Goal: Task Accomplishment & Management: Manage account settings

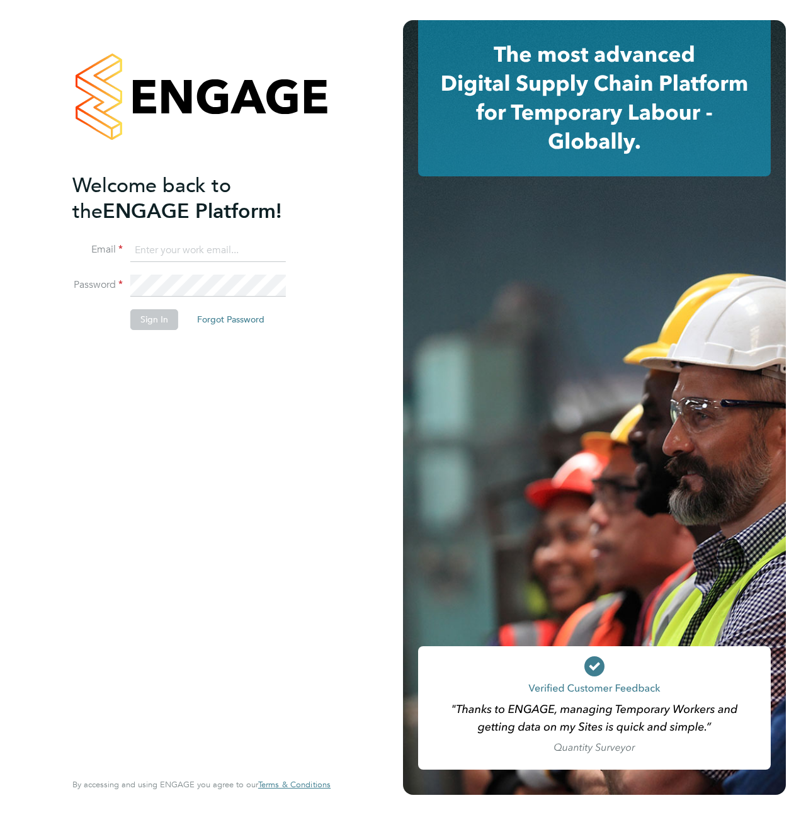
click at [229, 248] on input at bounding box center [208, 250] width 156 height 23
type input "supportuser4@engagetech.com"
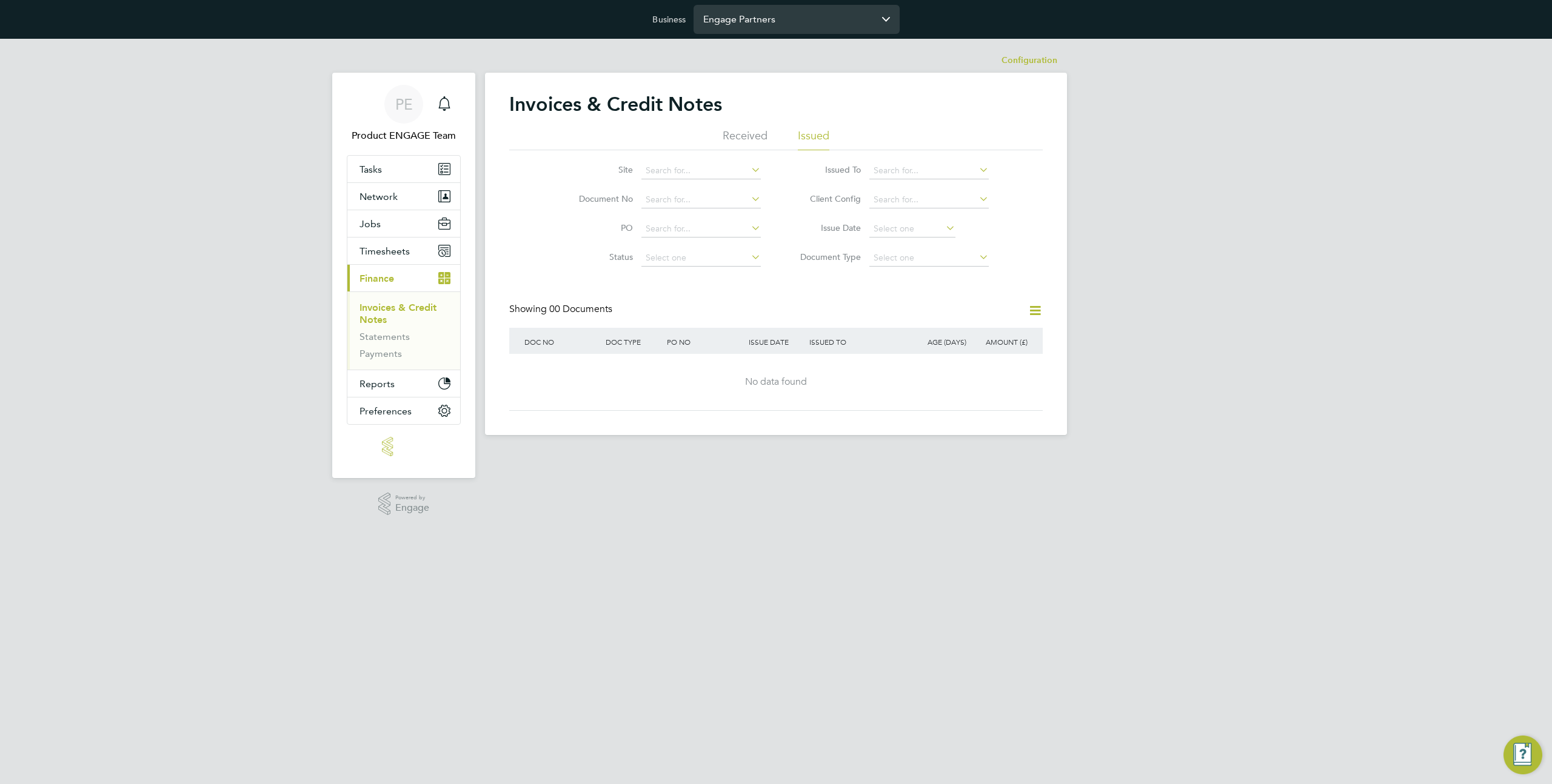
click at [799, 10] on input "Engage Partners" at bounding box center [797, 19] width 206 height 29
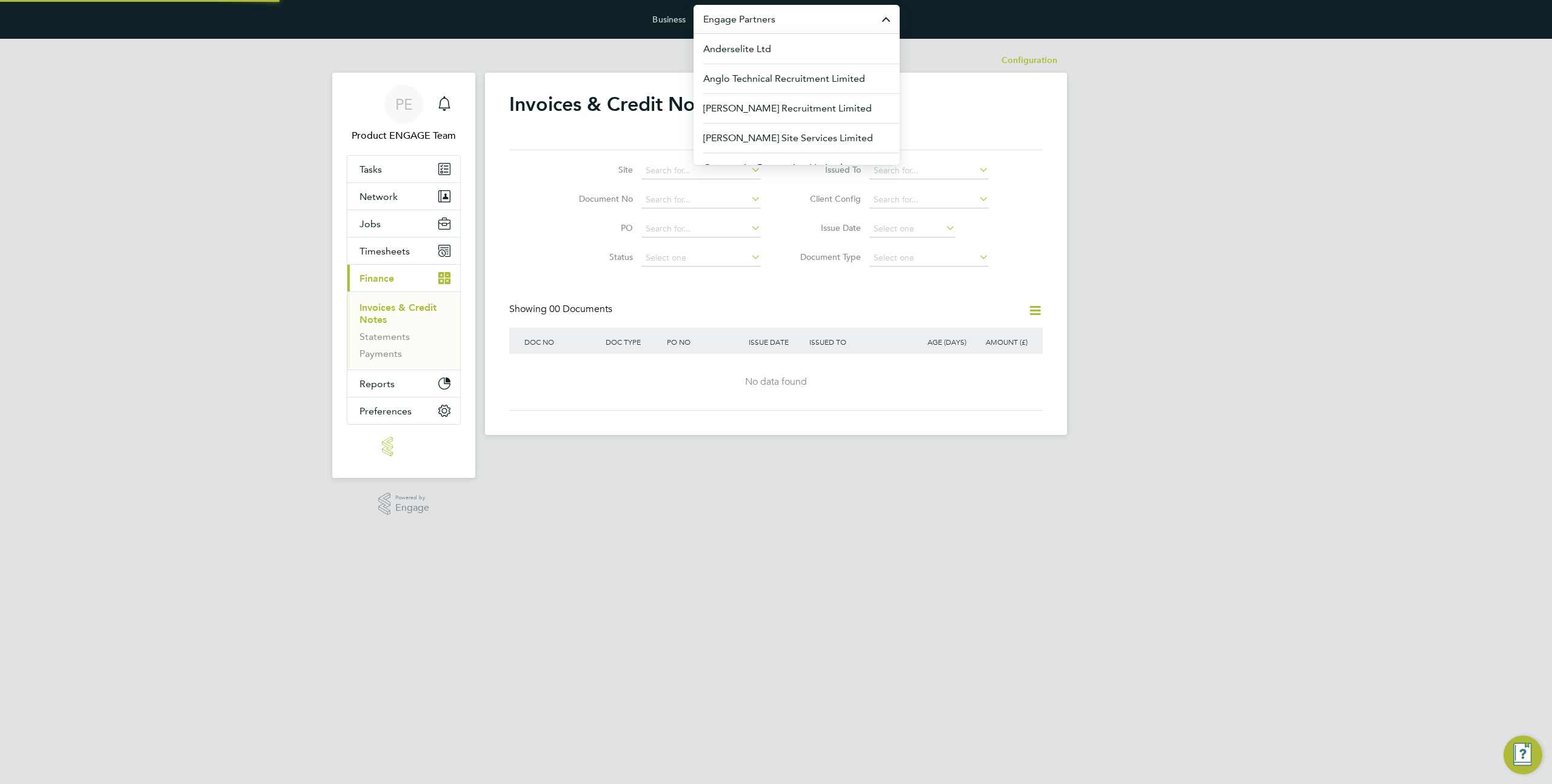
click at [799, 10] on input "Engage Partners" at bounding box center [797, 19] width 206 height 29
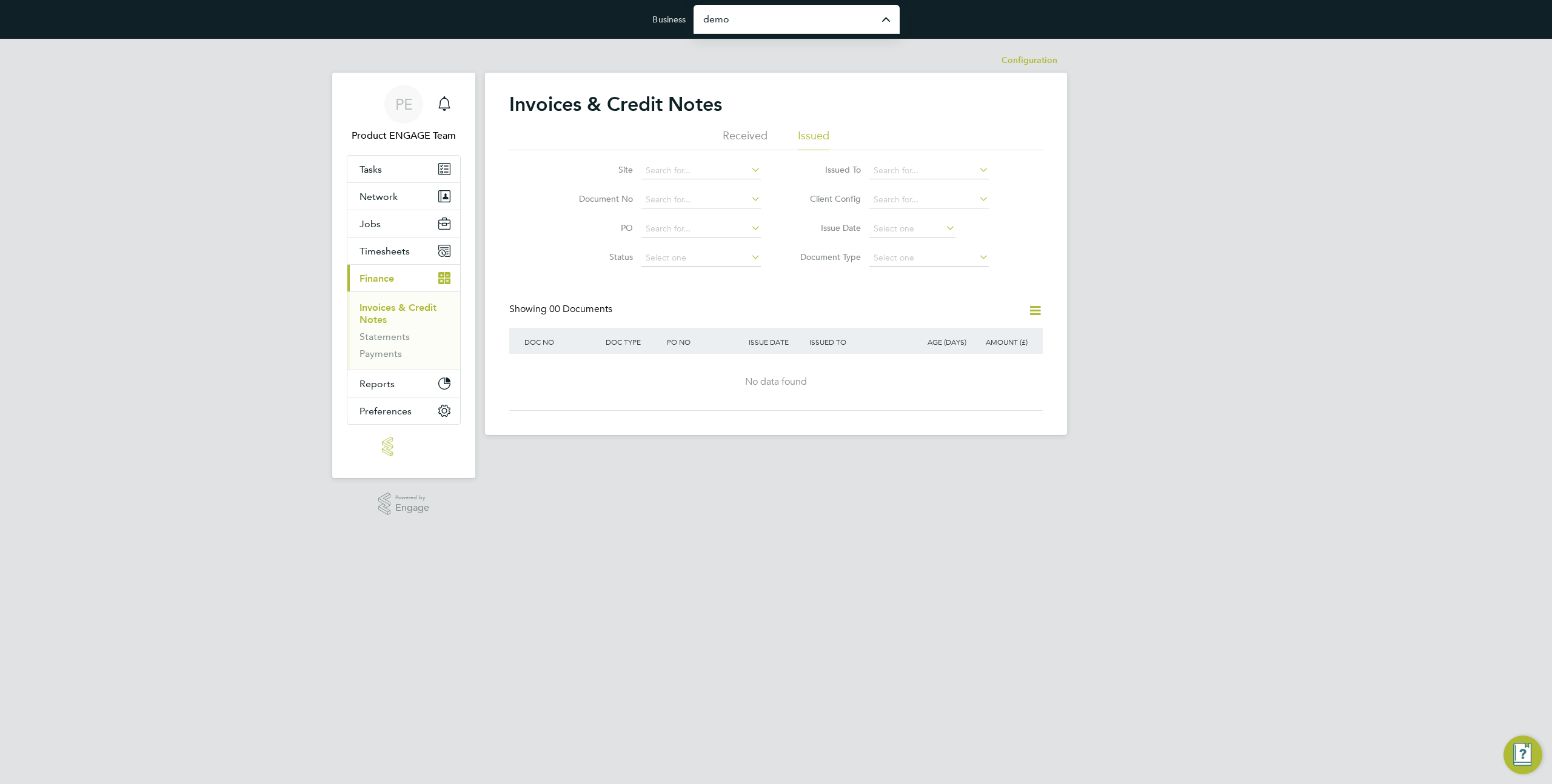
type input "Demo ENGAGE End Hirer"
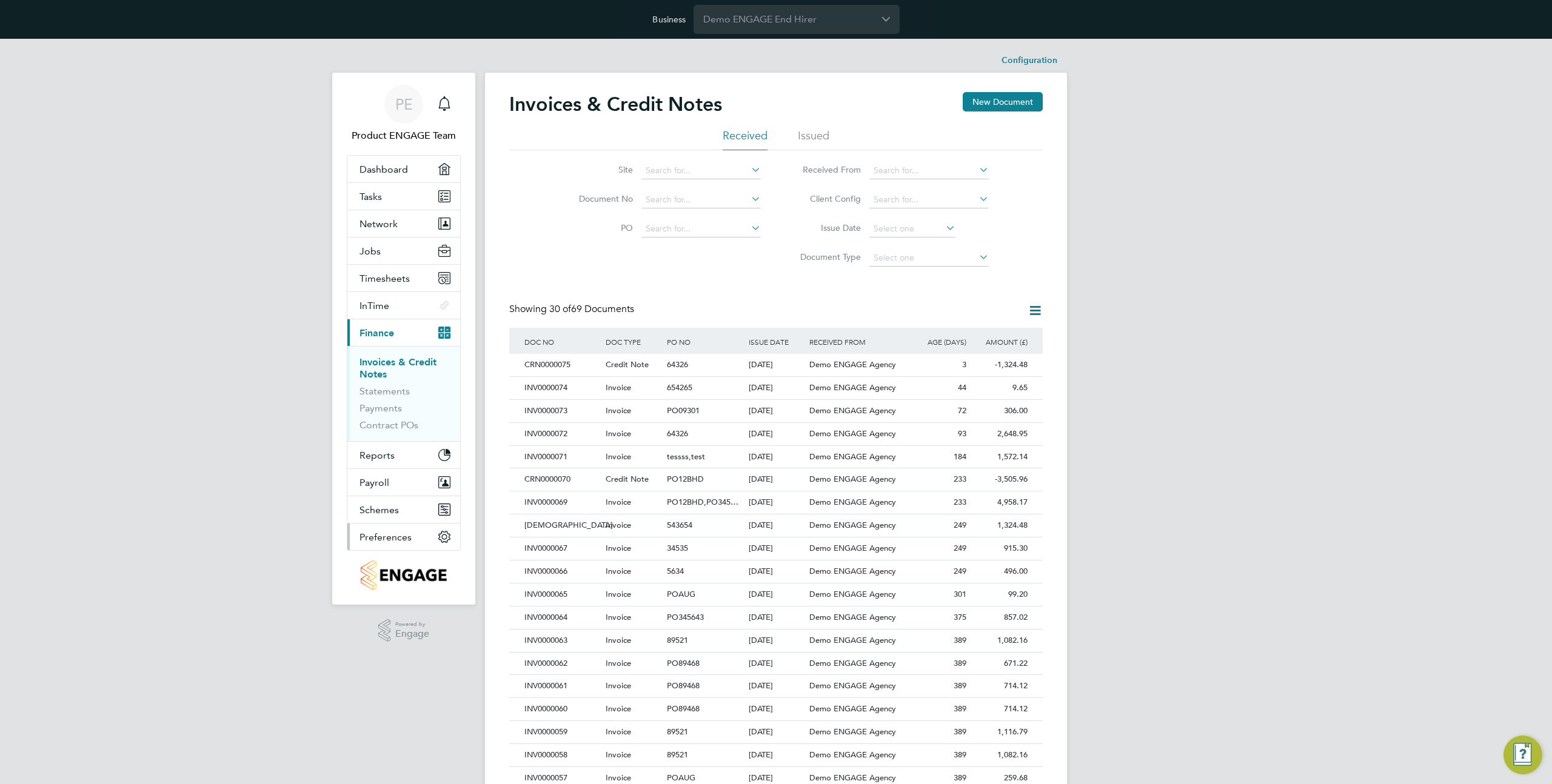
click at [420, 537] on button "Preferences" at bounding box center [403, 537] width 113 height 27
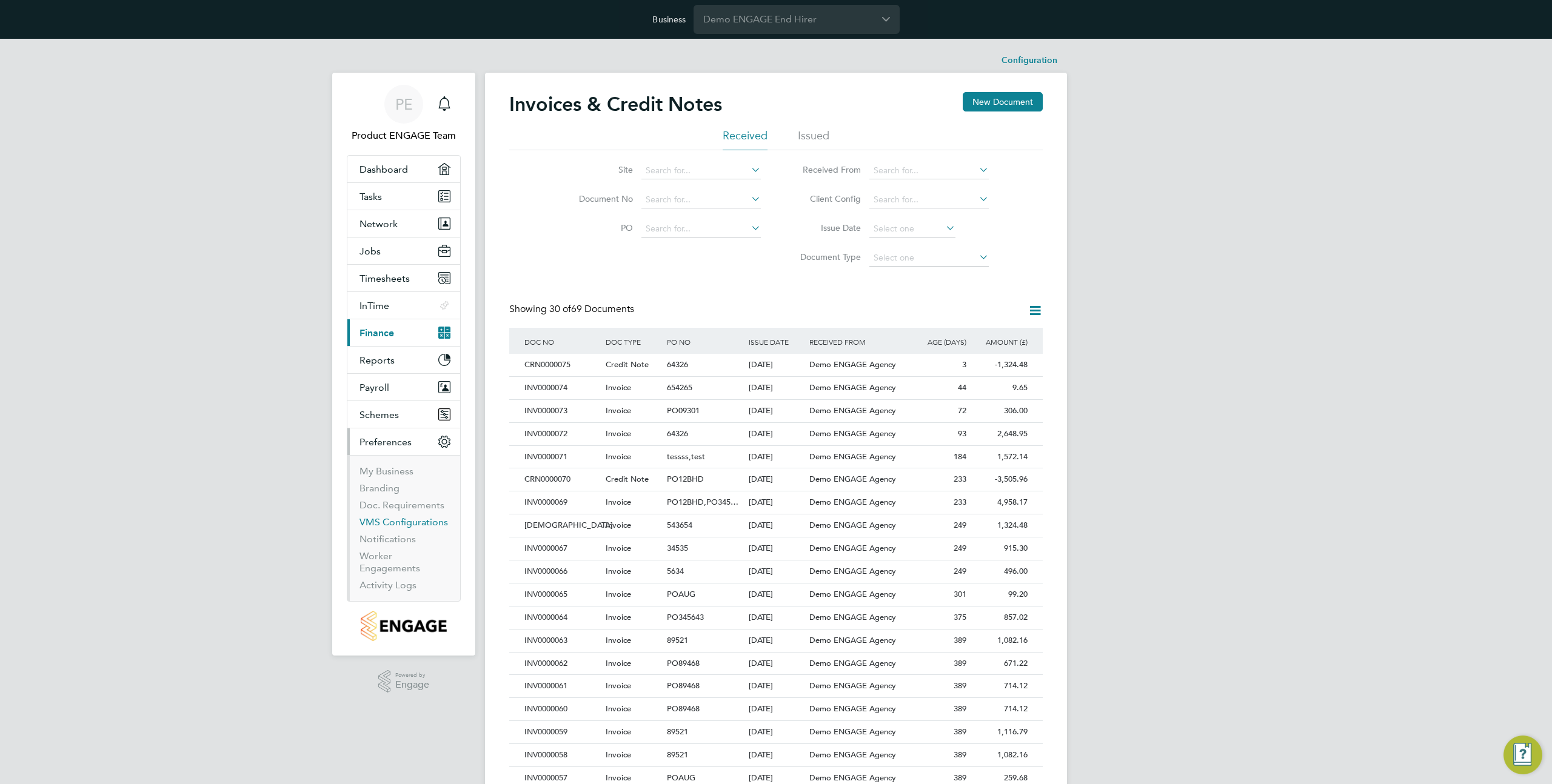
click at [425, 523] on link "VMS Configurations" at bounding box center [404, 522] width 89 height 12
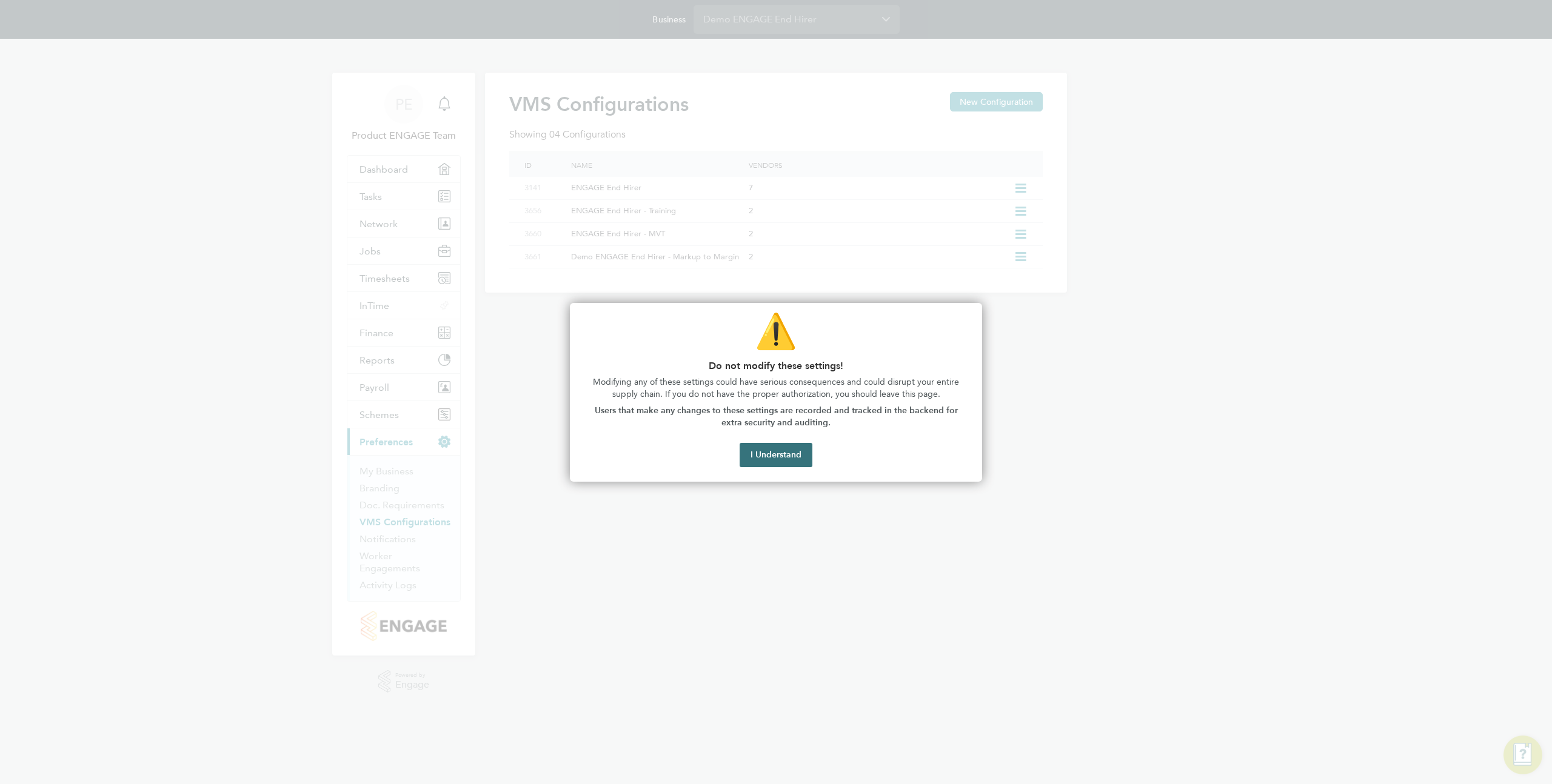
click at [797, 457] on button "I Understand" at bounding box center [776, 454] width 73 height 24
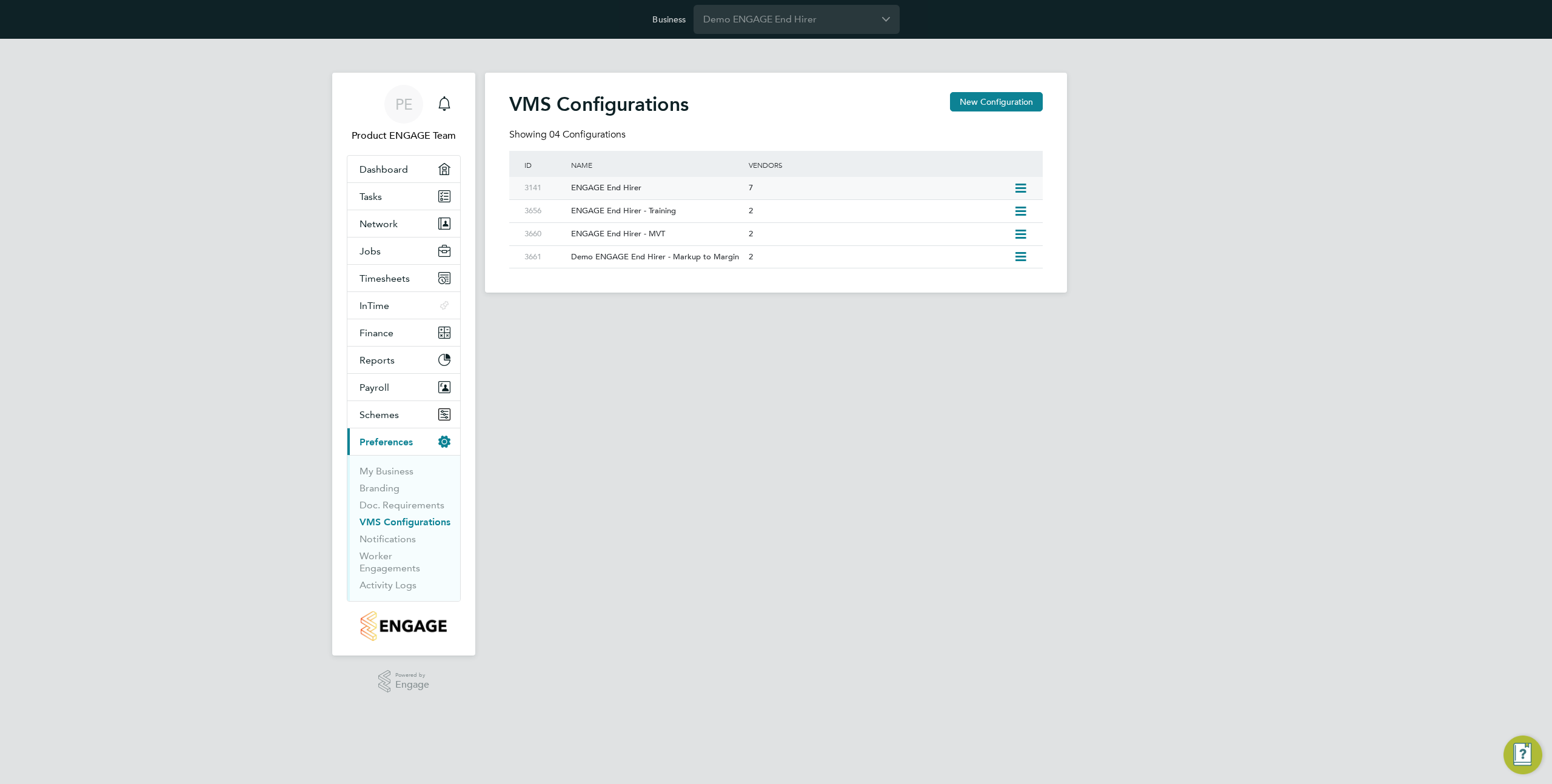
click at [796, 186] on div "7" at bounding box center [878, 188] width 265 height 22
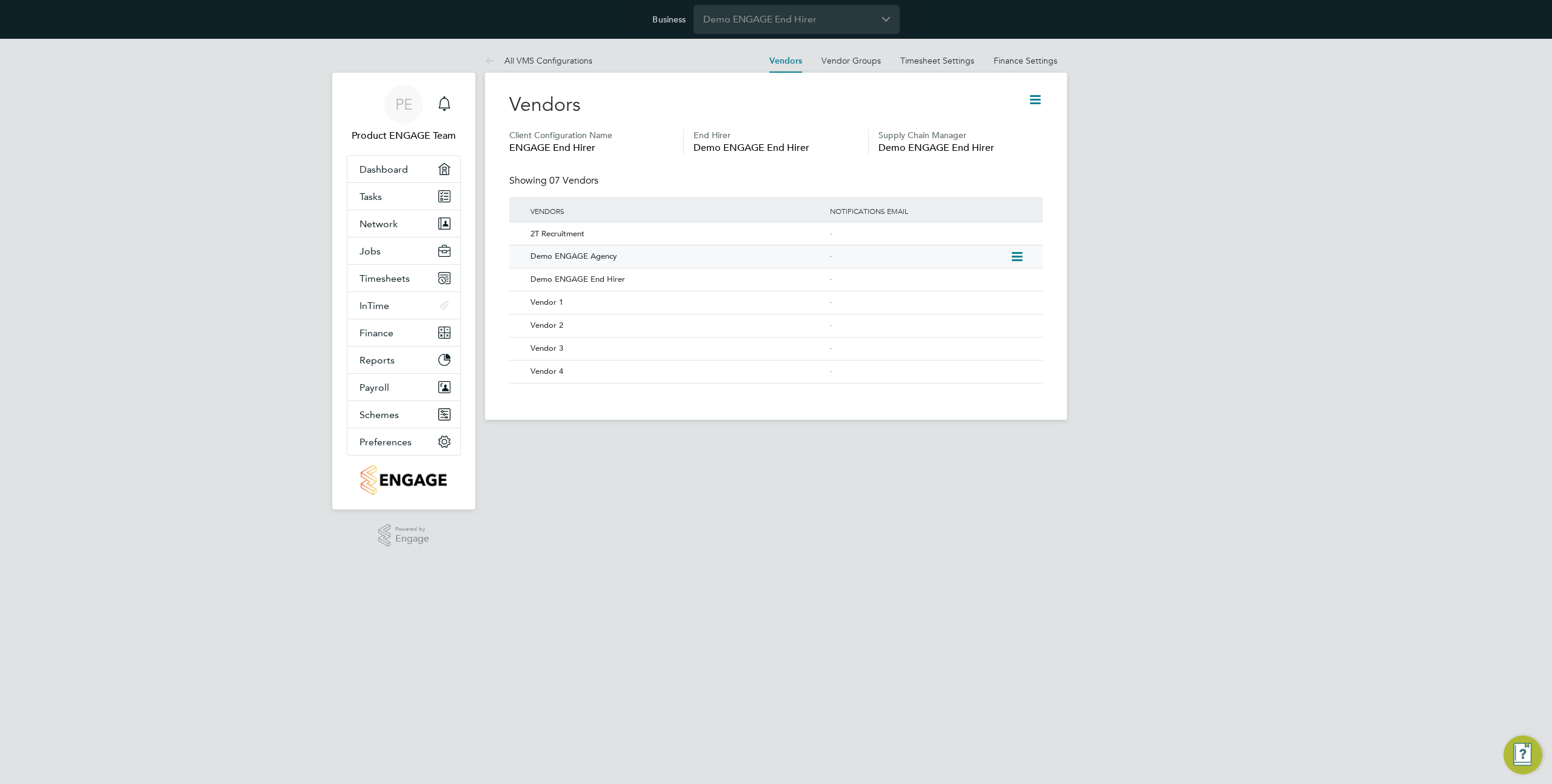
click at [1014, 257] on icon at bounding box center [1015, 257] width 13 height 14
click at [979, 284] on li "Edit Vendor" at bounding box center [983, 286] width 78 height 17
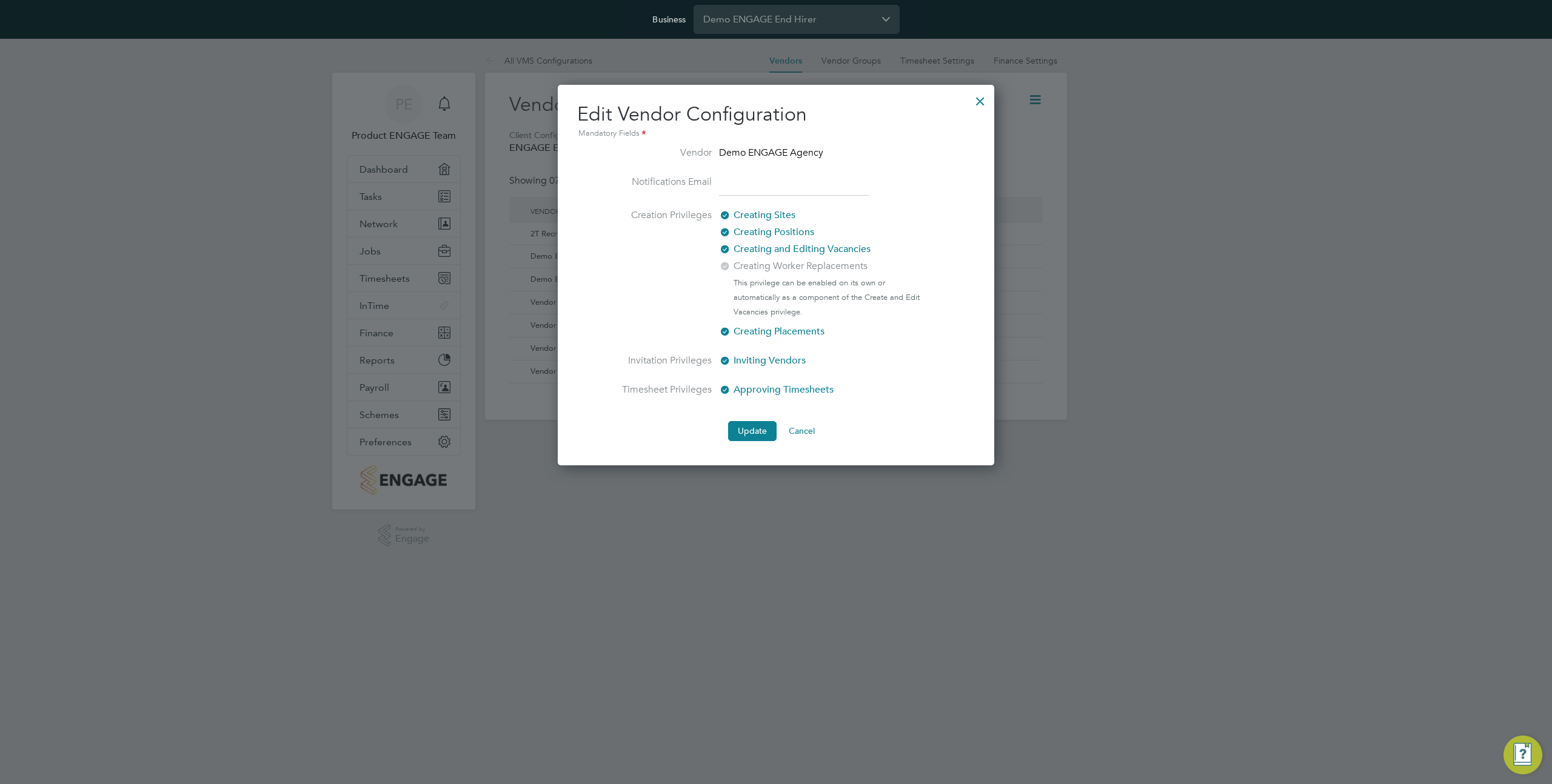
click at [980, 101] on div at bounding box center [980, 98] width 22 height 22
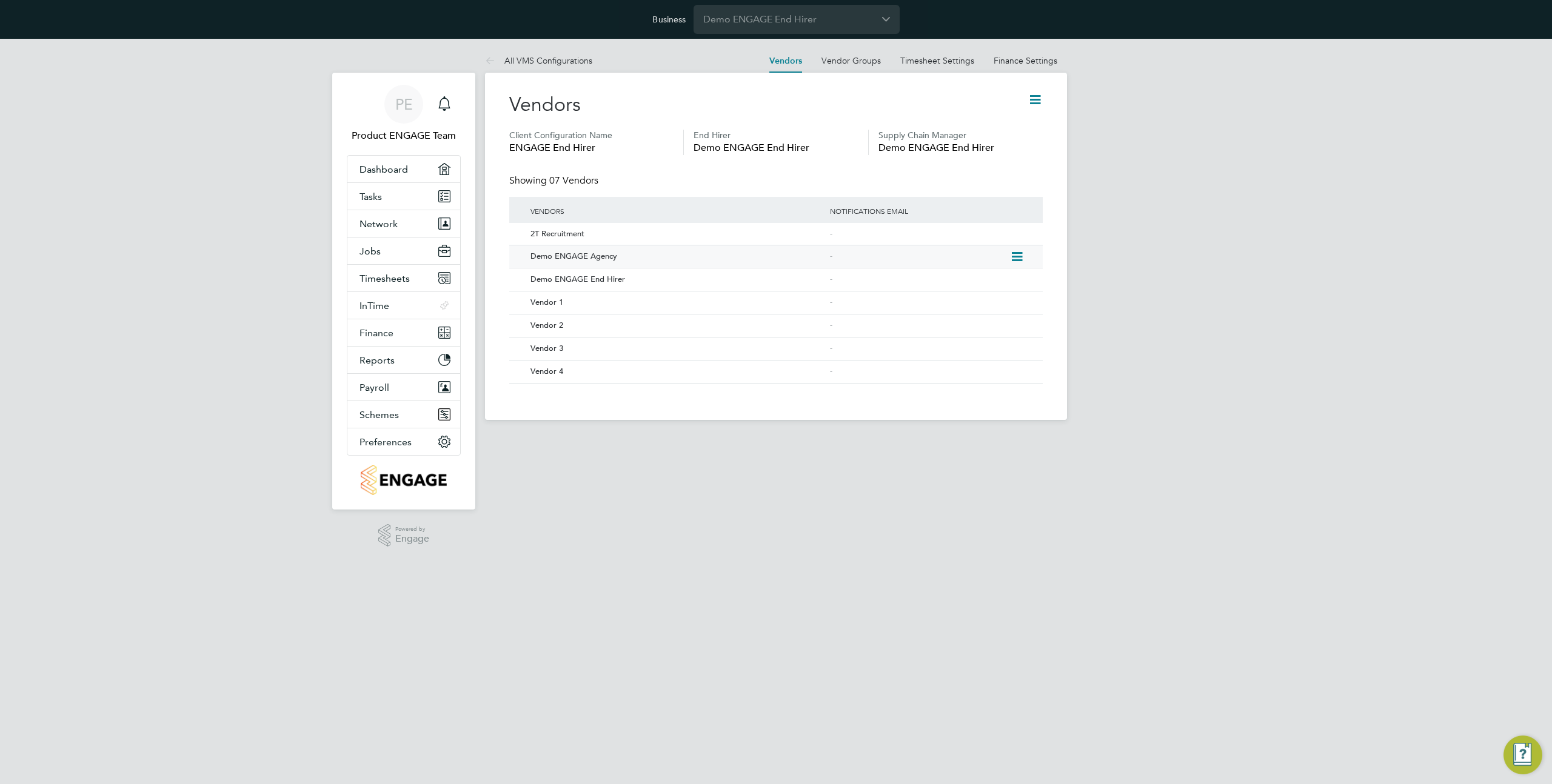
click at [1018, 255] on icon at bounding box center [1015, 257] width 13 height 14
click at [978, 278] on li "Edit Vendor" at bounding box center [983, 286] width 78 height 17
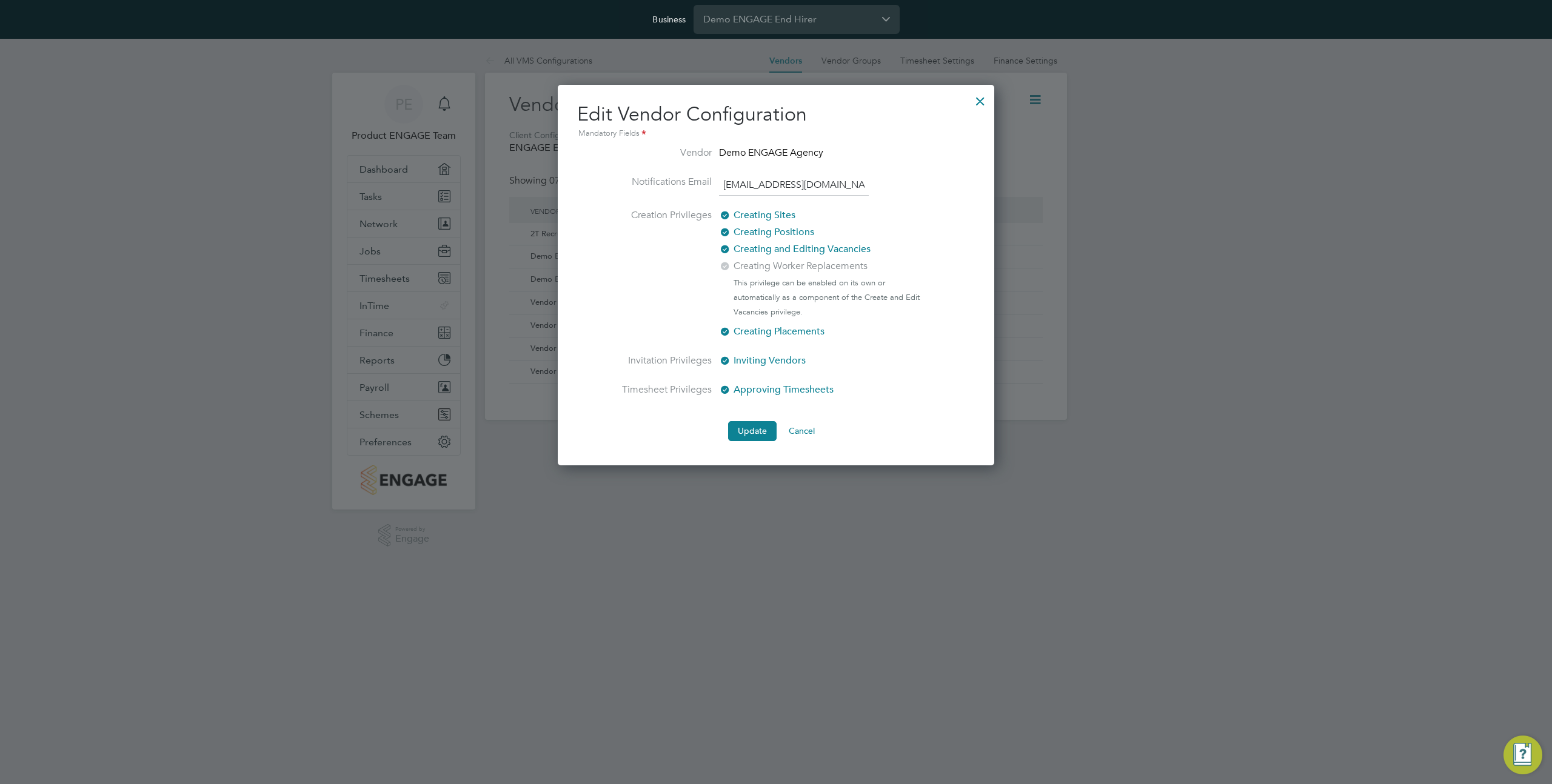
type input "thisemail@vendor.com"
click at [981, 96] on div at bounding box center [980, 98] width 22 height 22
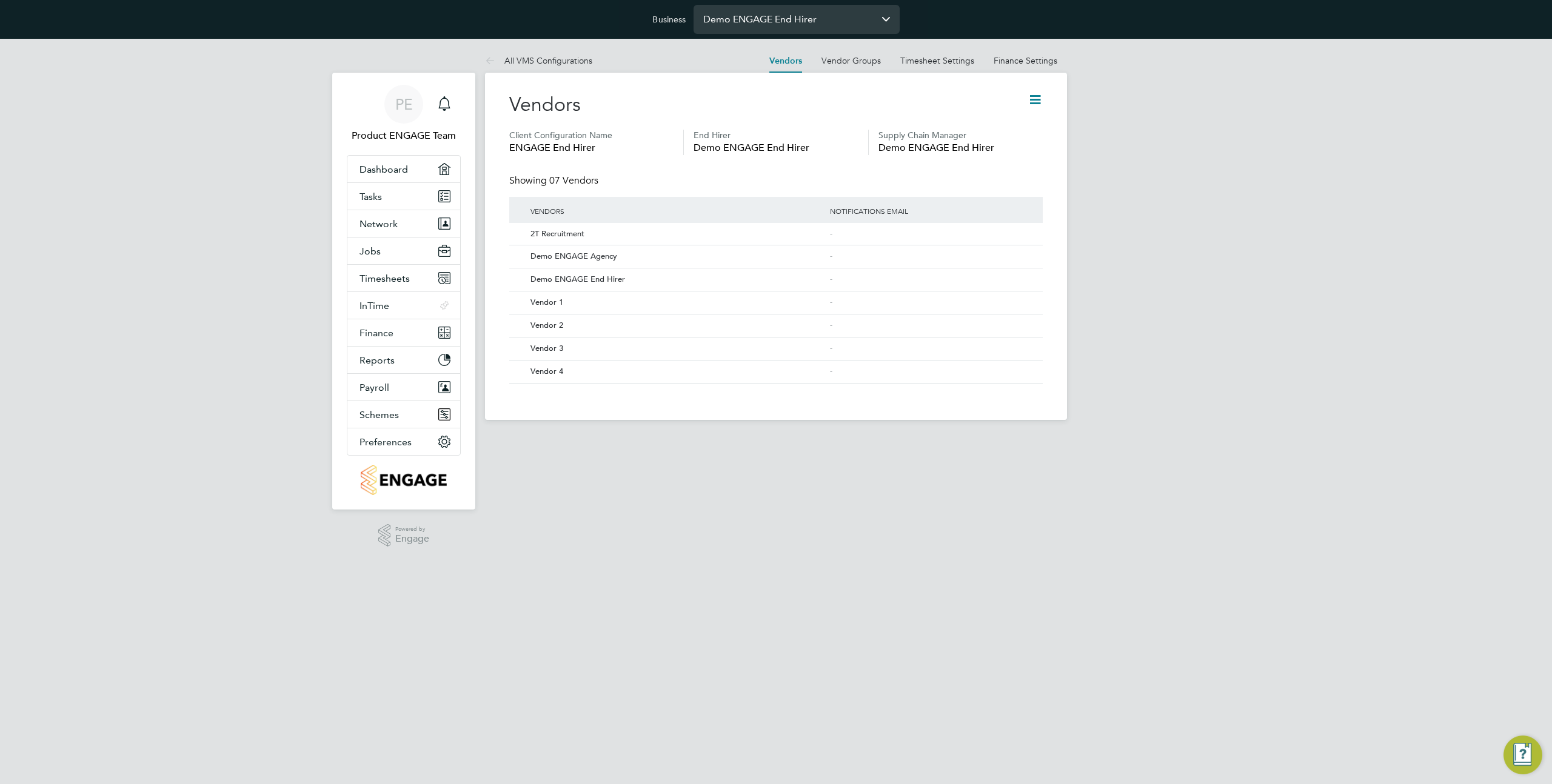
click at [750, 10] on input "Demo ENGAGE End Hirer" at bounding box center [797, 19] width 206 height 29
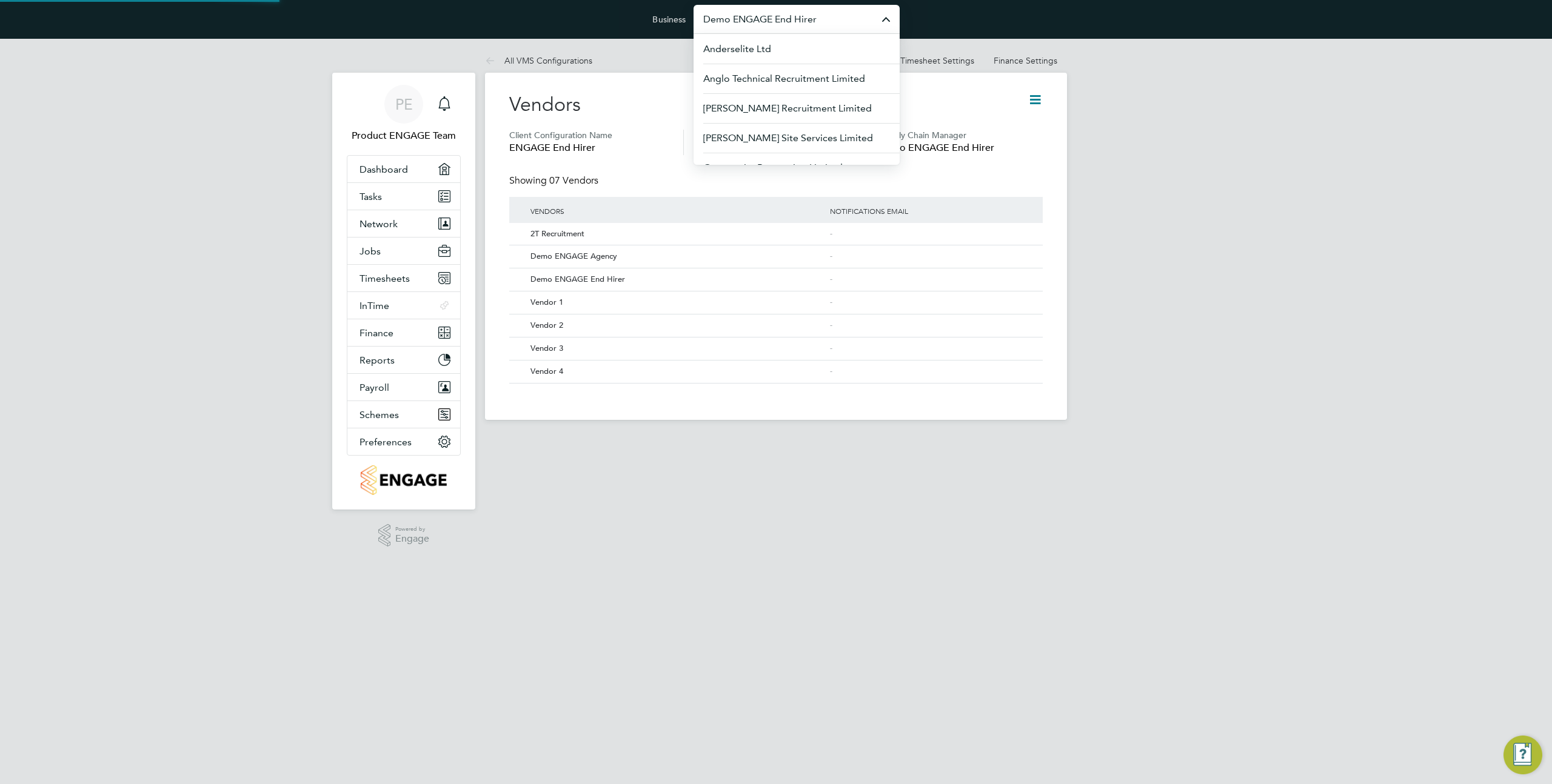
click at [750, 10] on input "Demo ENGAGE End Hirer" at bounding box center [797, 19] width 206 height 29
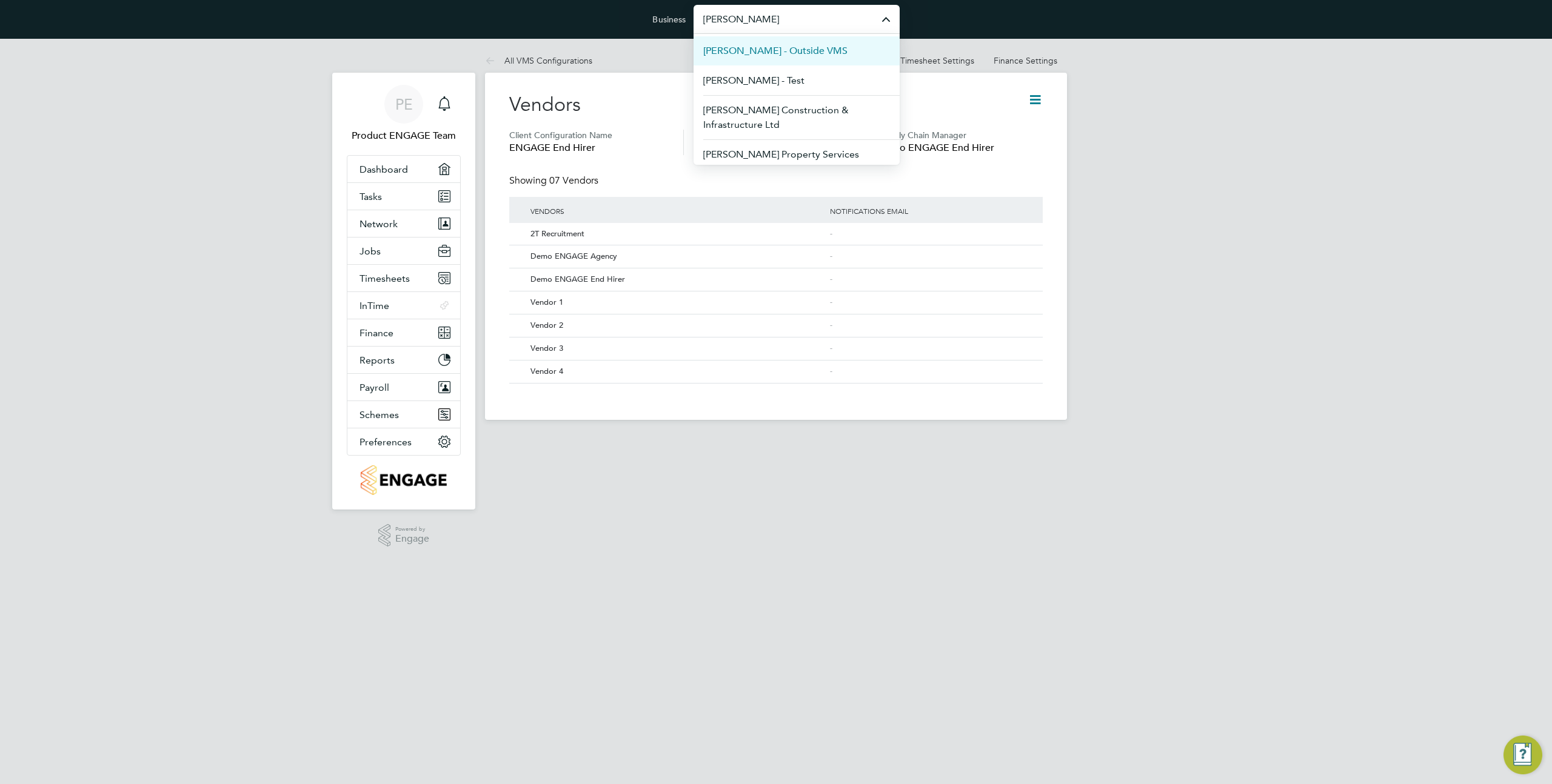
scroll to position [62, 0]
click at [794, 123] on span "[PERSON_NAME] Construction & Infrastructure Ltd" at bounding box center [797, 114] width 187 height 29
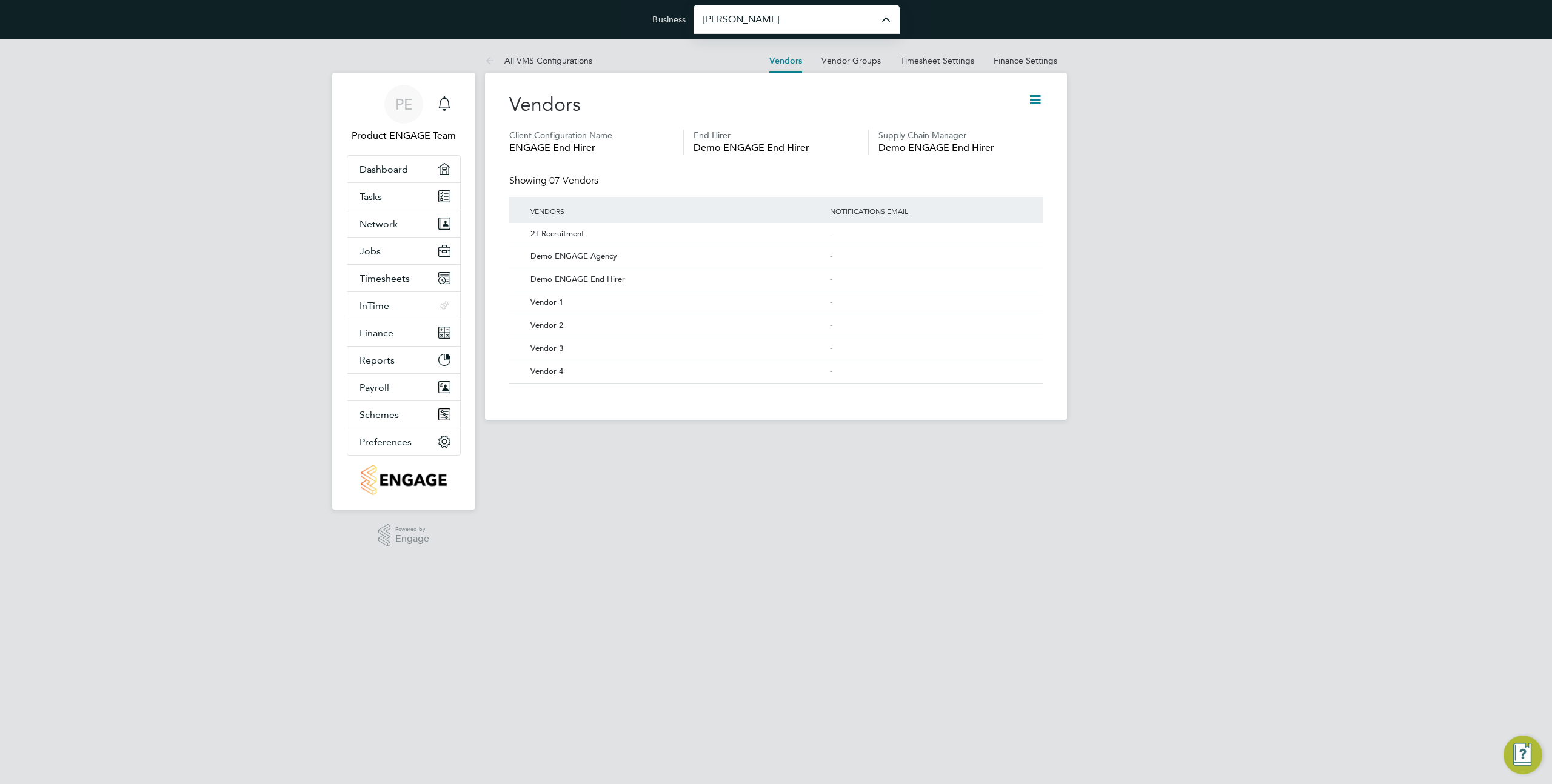
type input "[PERSON_NAME] Construction & Infrastructure Ltd"
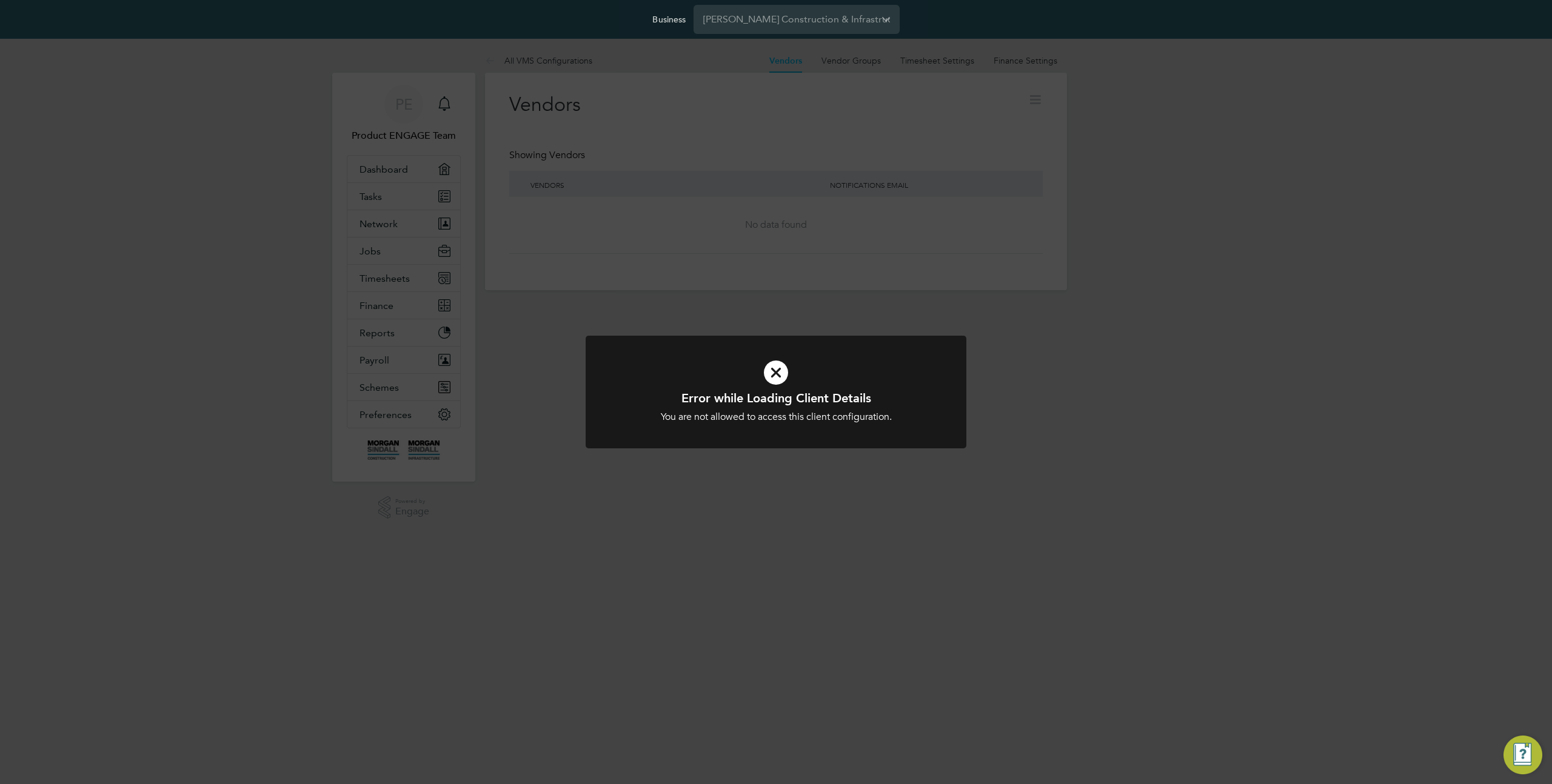
click at [453, 379] on div "Error while Loading Client Details You are not allowed to access this client co…" at bounding box center [776, 392] width 1552 height 784
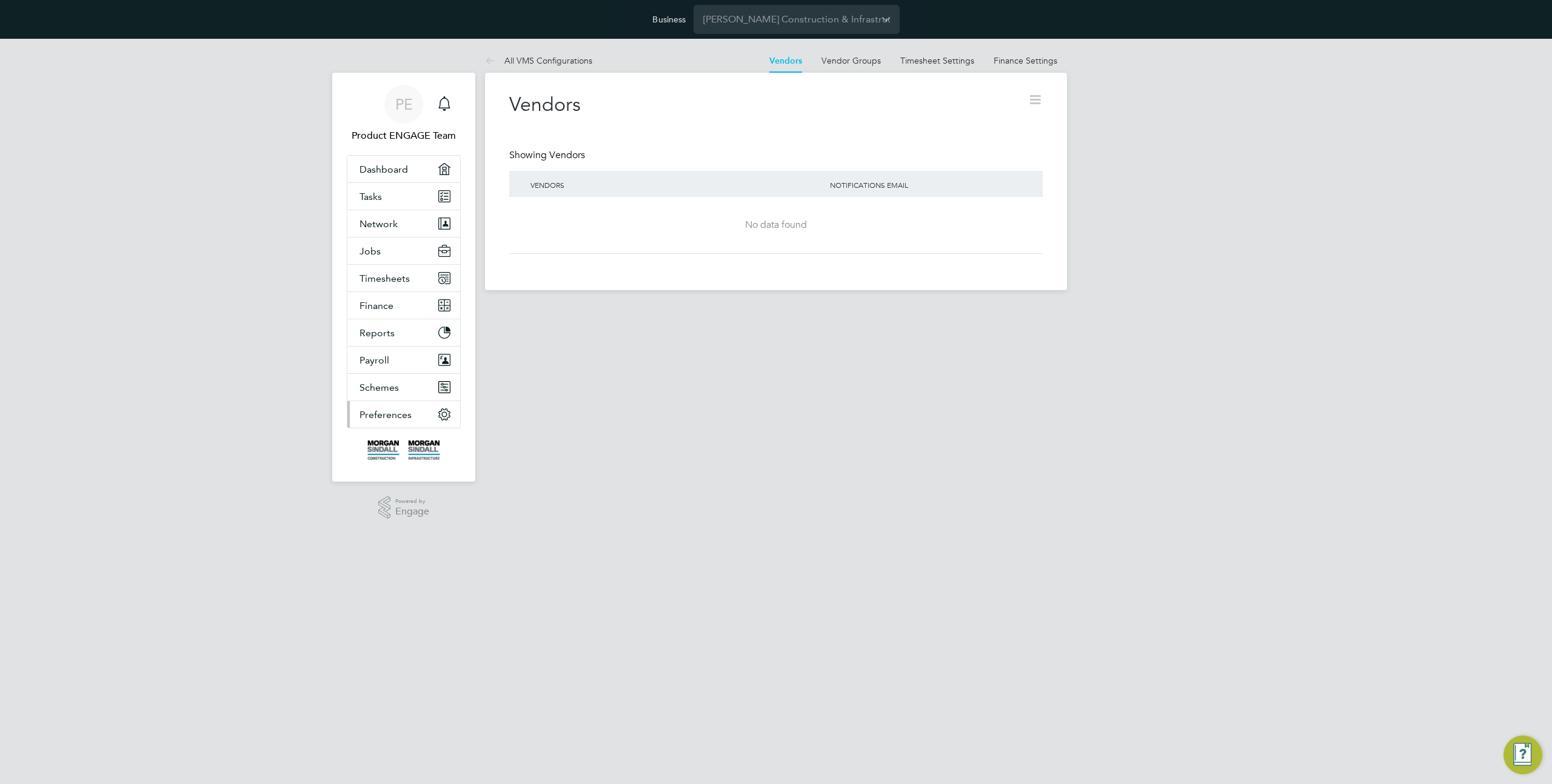
click at [402, 407] on button "Preferences" at bounding box center [403, 415] width 113 height 27
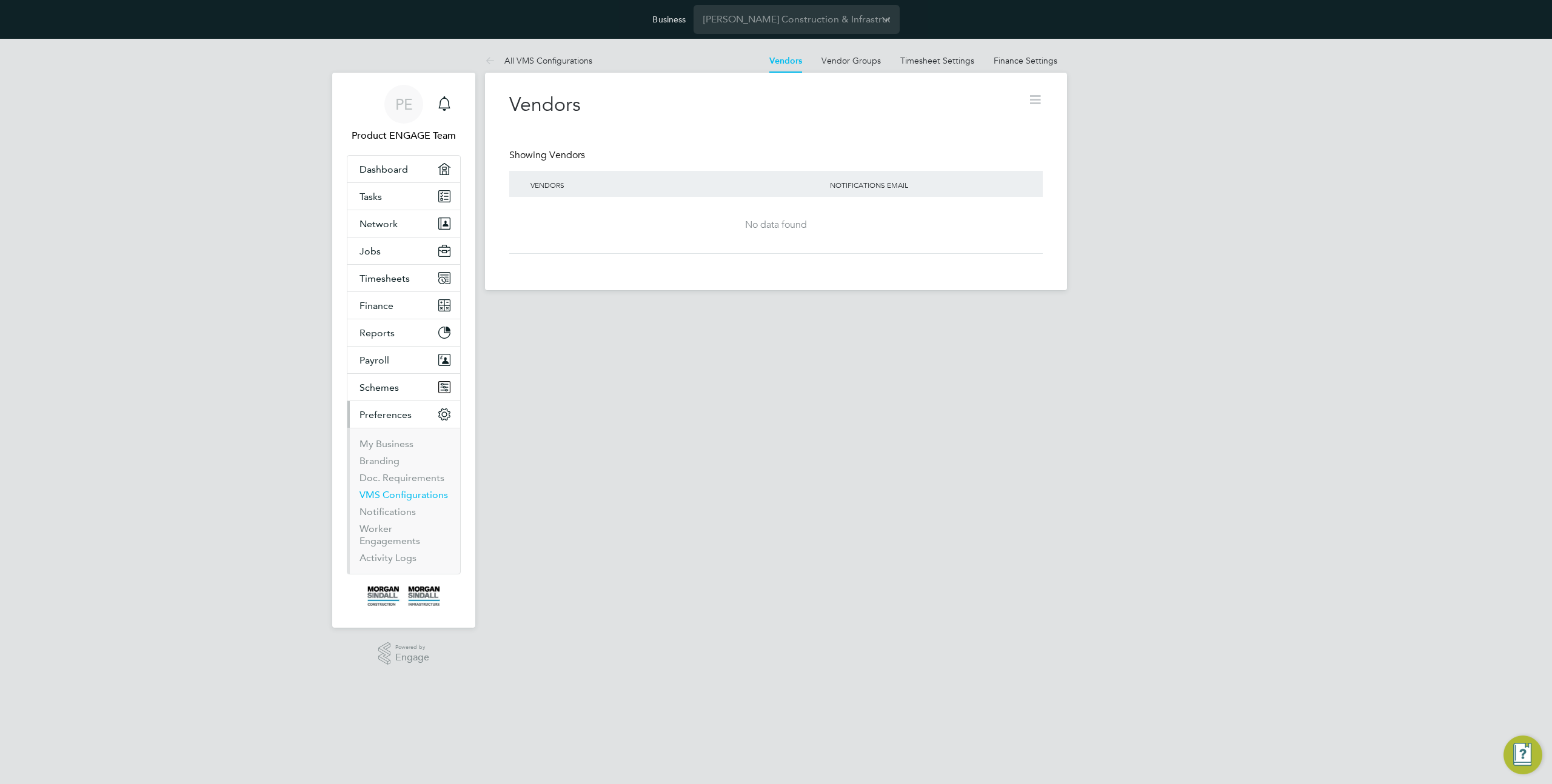
click at [399, 493] on link "VMS Configurations" at bounding box center [404, 494] width 89 height 12
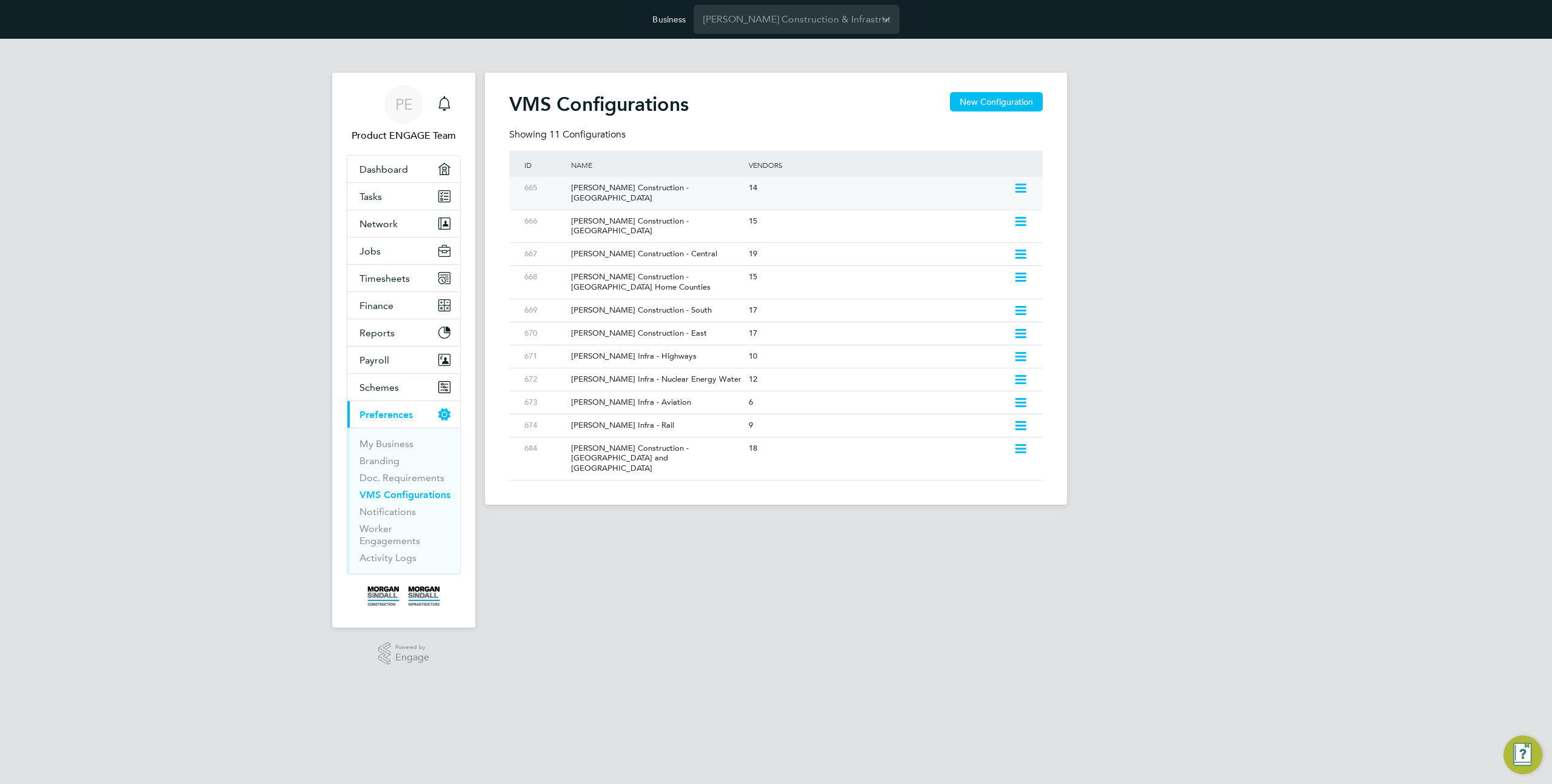
click at [801, 192] on div "14" at bounding box center [878, 188] width 265 height 22
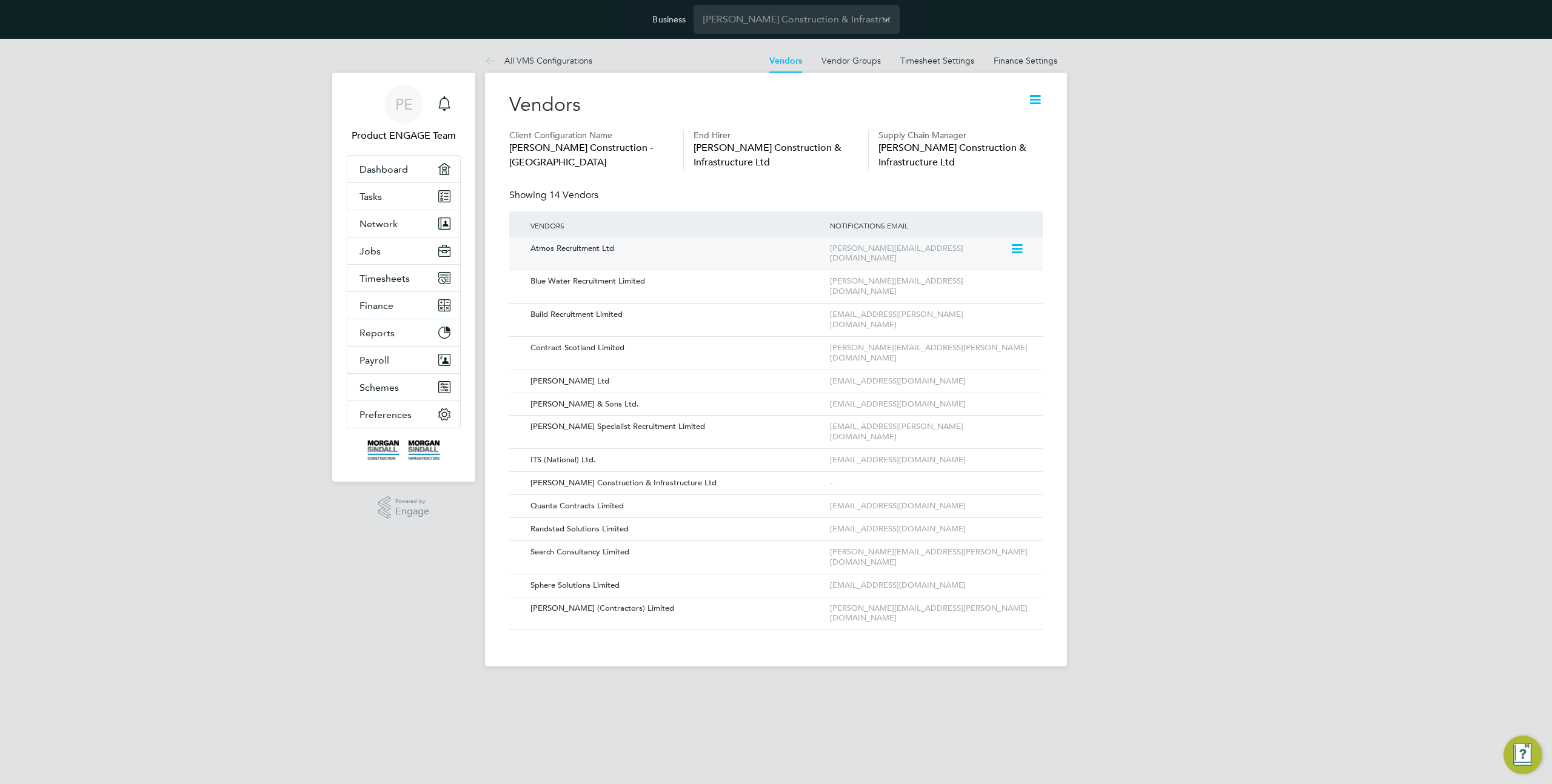
click at [1019, 249] on icon at bounding box center [1015, 248] width 13 height 14
click at [984, 271] on li "Edit Vendor" at bounding box center [983, 277] width 78 height 17
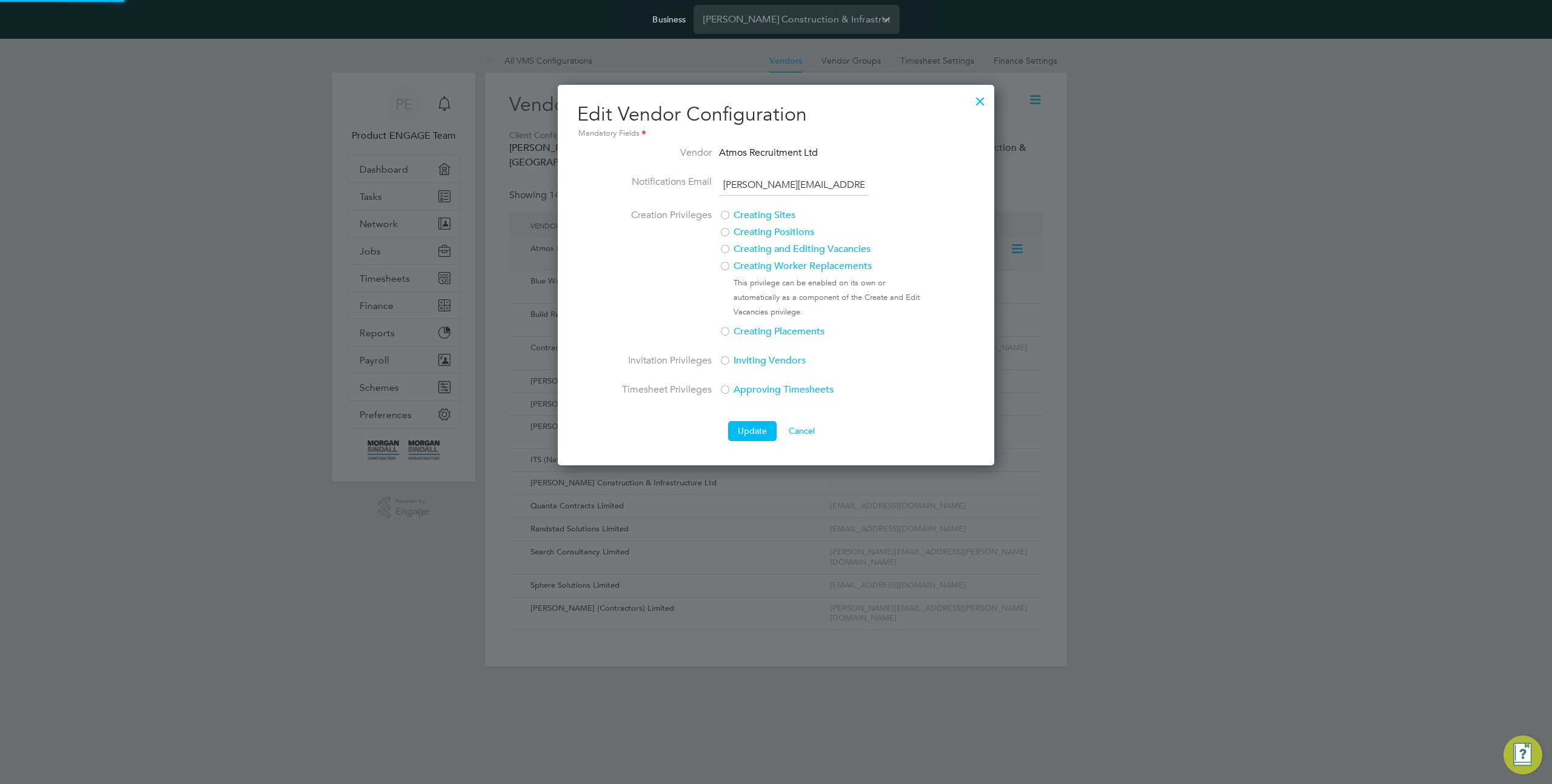
scroll to position [381, 437]
